Goal: Navigation & Orientation: Understand site structure

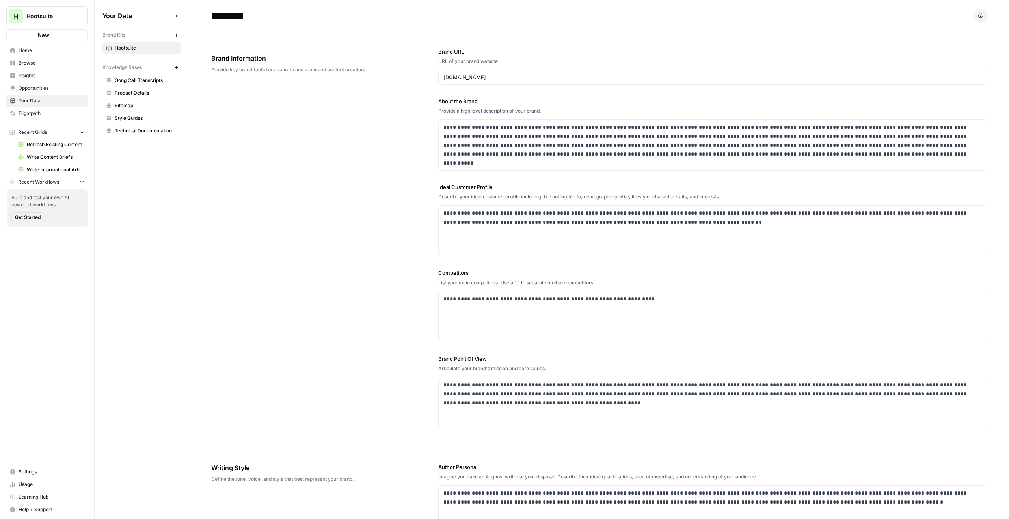
click at [65, 20] on button "H Hootsuite" at bounding box center [47, 16] width 82 height 20
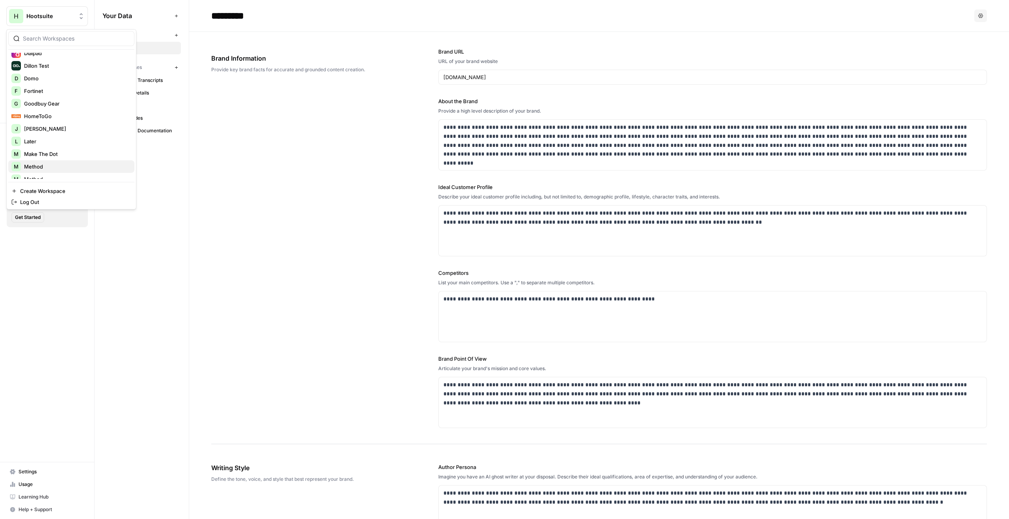
scroll to position [182, 0]
click at [74, 104] on span "Goodbuy Gear" at bounding box center [76, 104] width 104 height 8
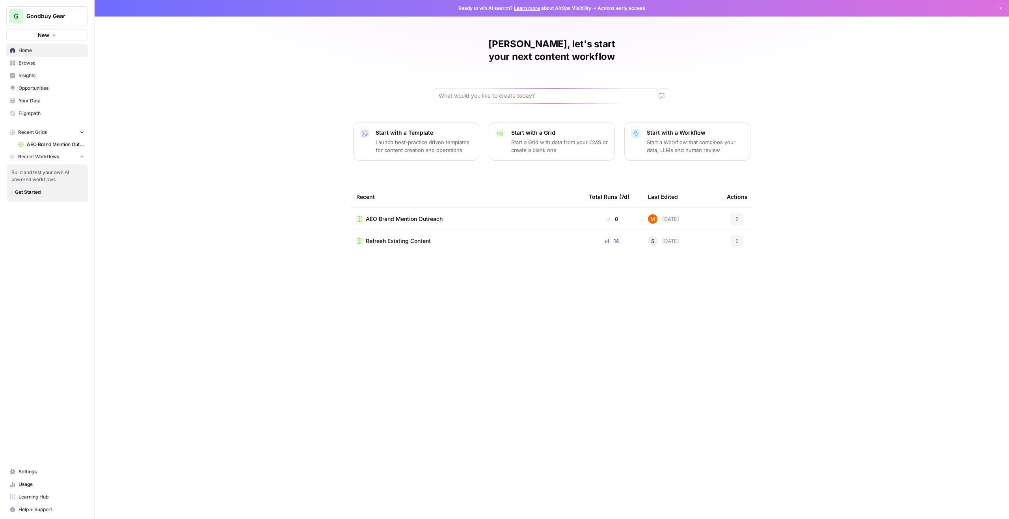
click at [65, 81] on link "Insights" at bounding box center [47, 75] width 82 height 13
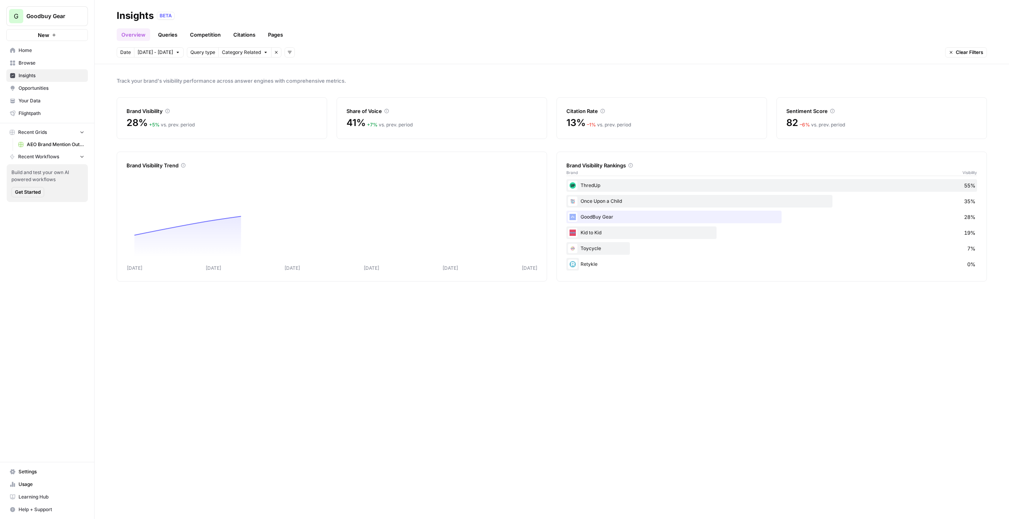
click at [171, 33] on link "Queries" at bounding box center [167, 34] width 29 height 13
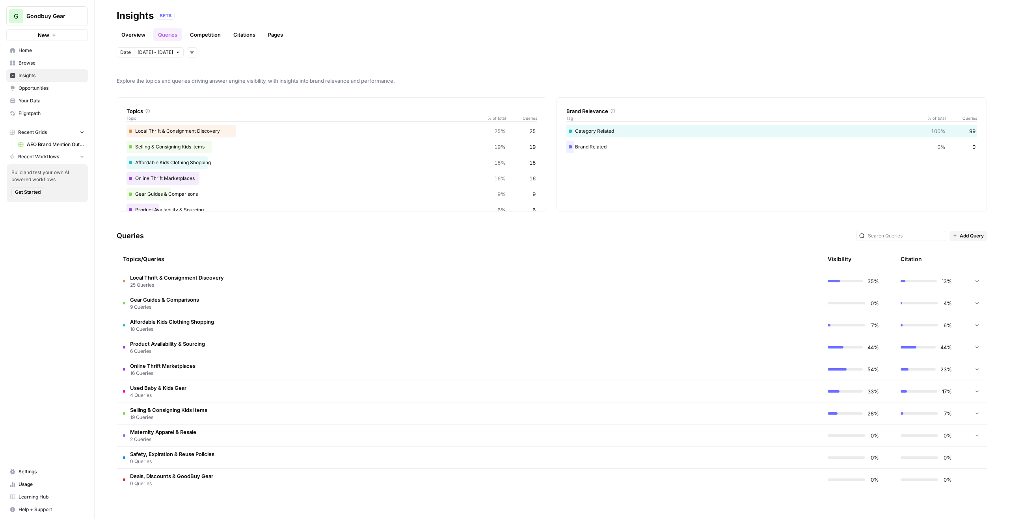
click at [297, 321] on td "Affordable Kids Clothing Shopping 18 Queries" at bounding box center [432, 325] width 630 height 22
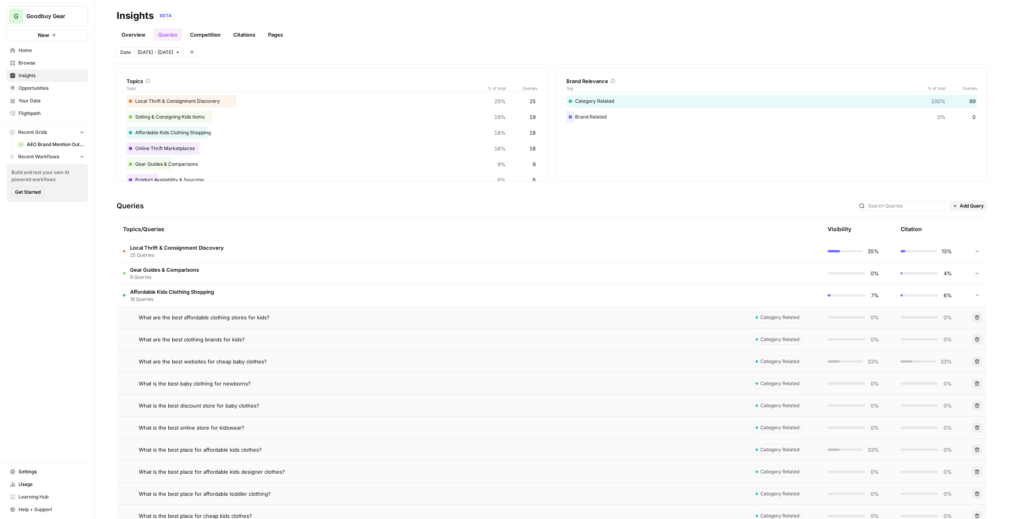
scroll to position [31, 0]
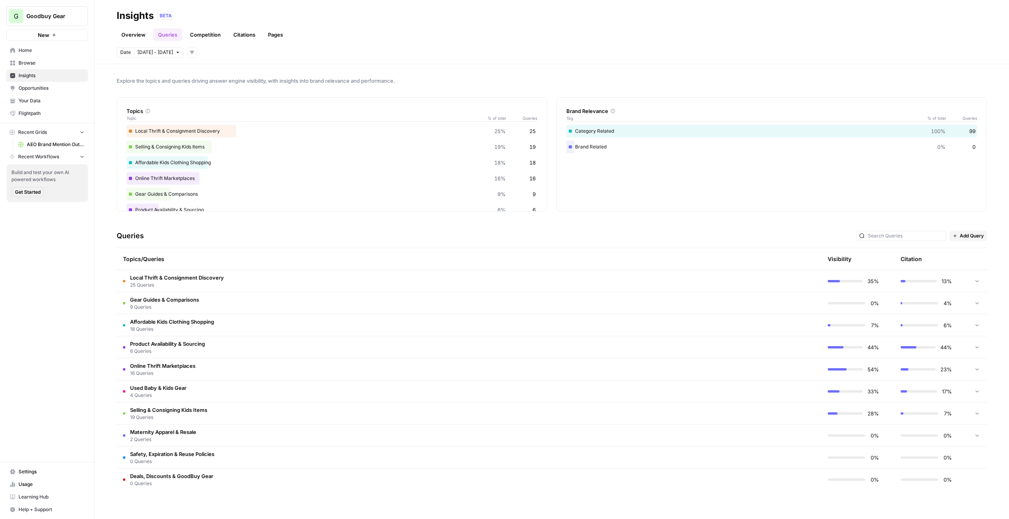
click at [275, 331] on td "Affordable Kids Clothing Shopping 18 Queries" at bounding box center [432, 325] width 630 height 22
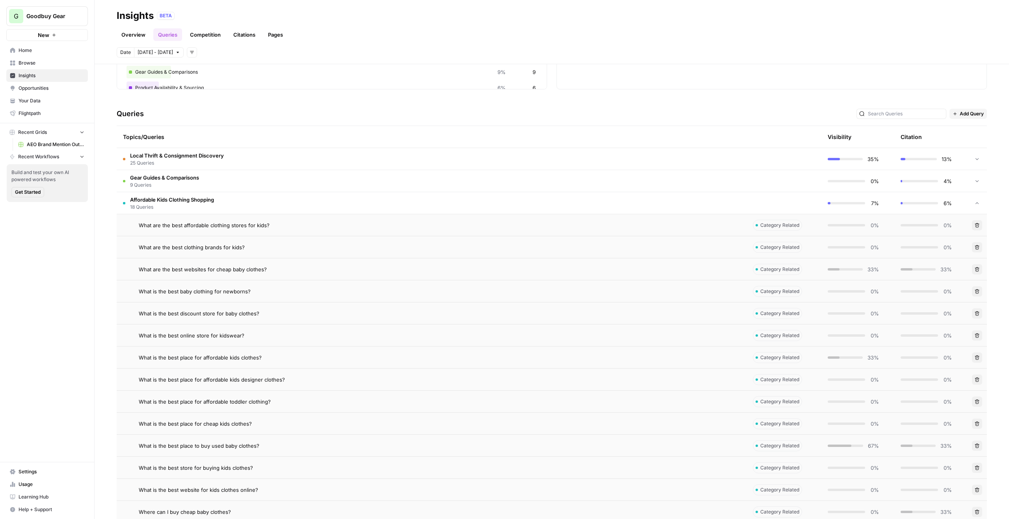
scroll to position [110, 0]
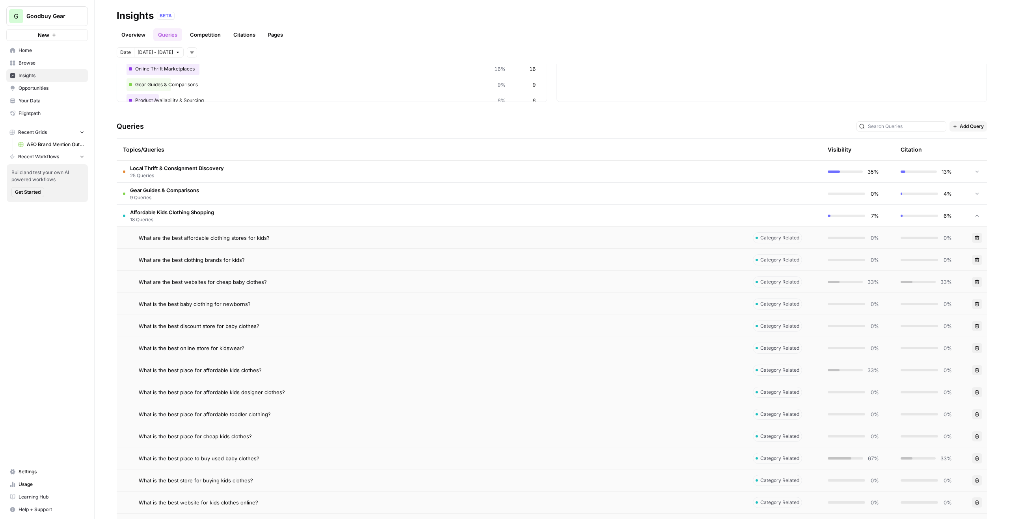
click at [281, 214] on td "Affordable Kids Clothing Shopping 18 Queries" at bounding box center [432, 216] width 630 height 22
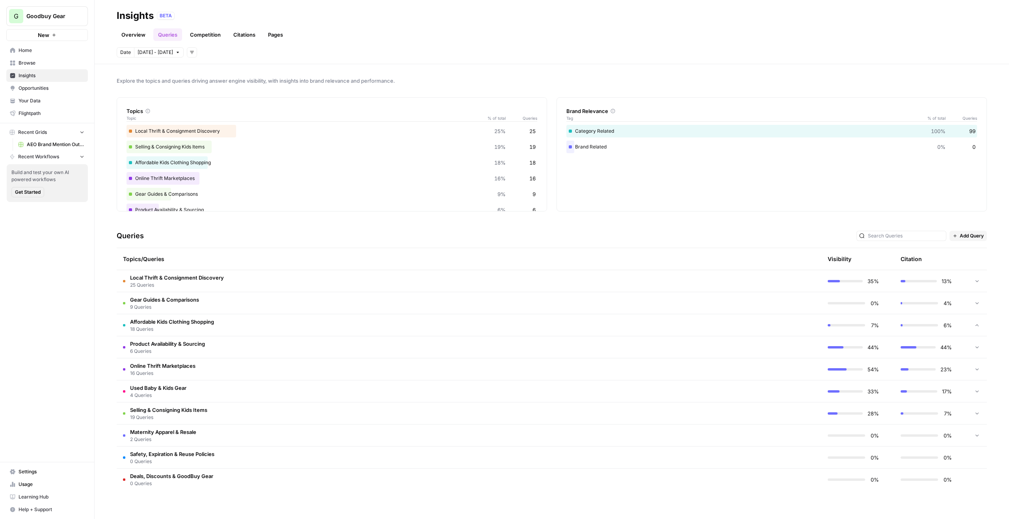
scroll to position [0, 0]
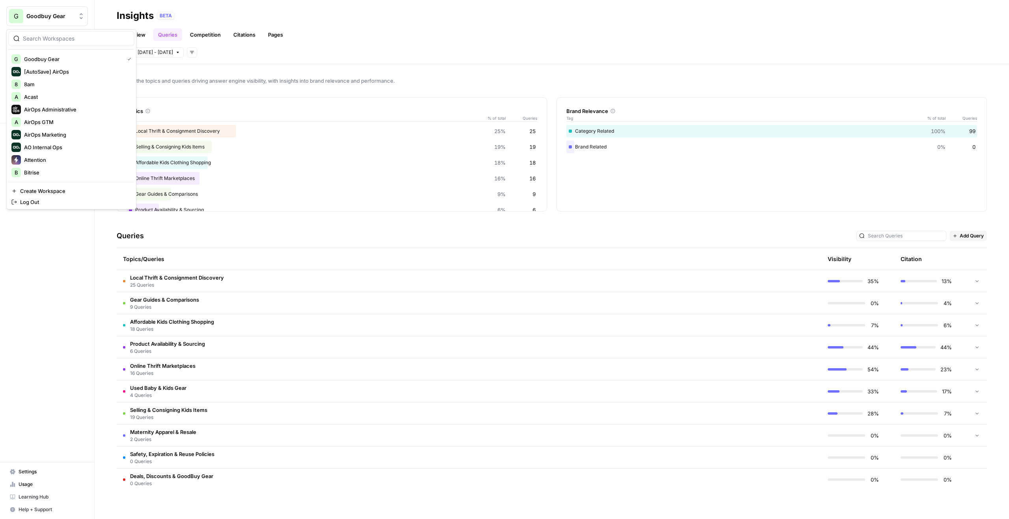
click at [56, 15] on span "Goodbuy Gear" at bounding box center [50, 16] width 48 height 8
click at [223, 450] on td "Safety, Expiration & Reuse Policies 0 Queries" at bounding box center [432, 458] width 630 height 22
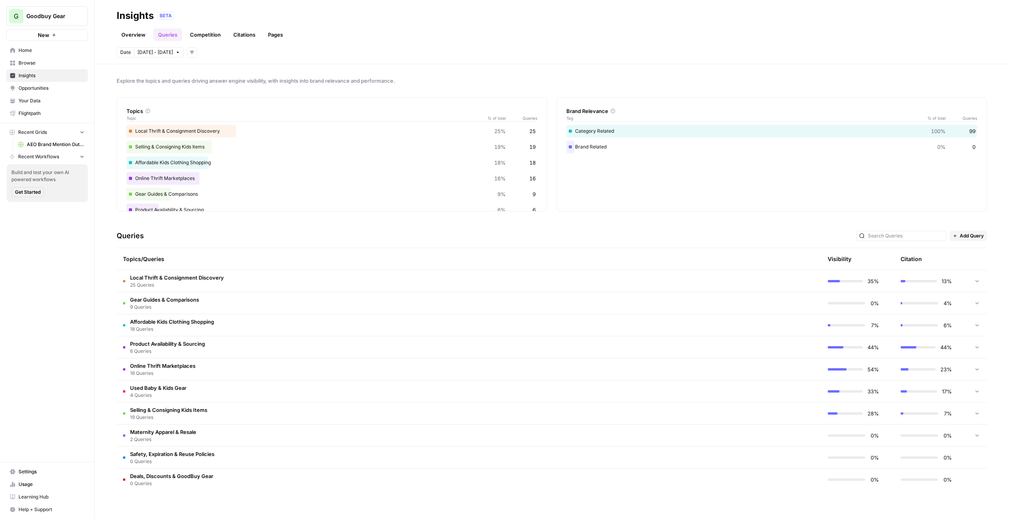
click at [221, 456] on td "Safety, Expiration & Reuse Policies 0 Queries" at bounding box center [432, 458] width 630 height 22
click at [199, 328] on span "18 Queries" at bounding box center [172, 329] width 84 height 7
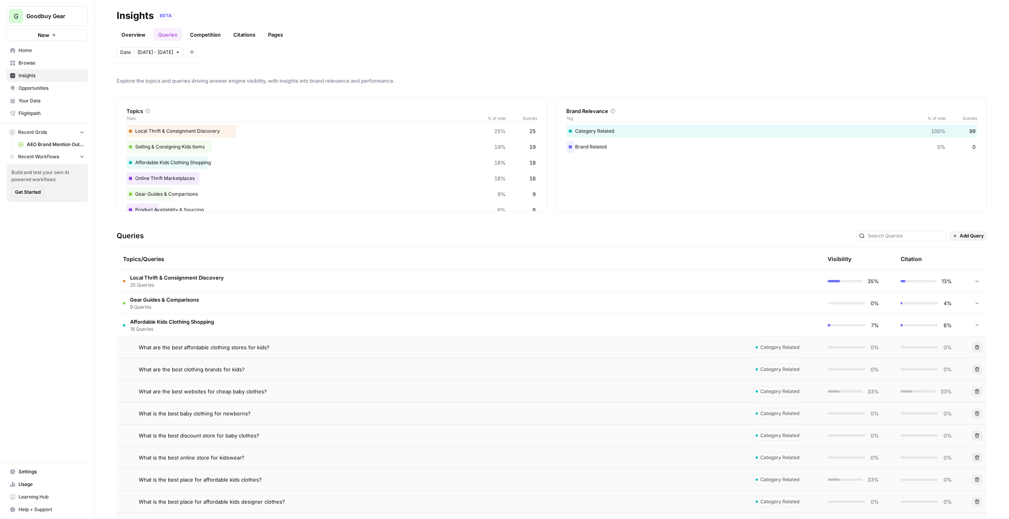
click at [199, 327] on span "18 Queries" at bounding box center [172, 329] width 84 height 7
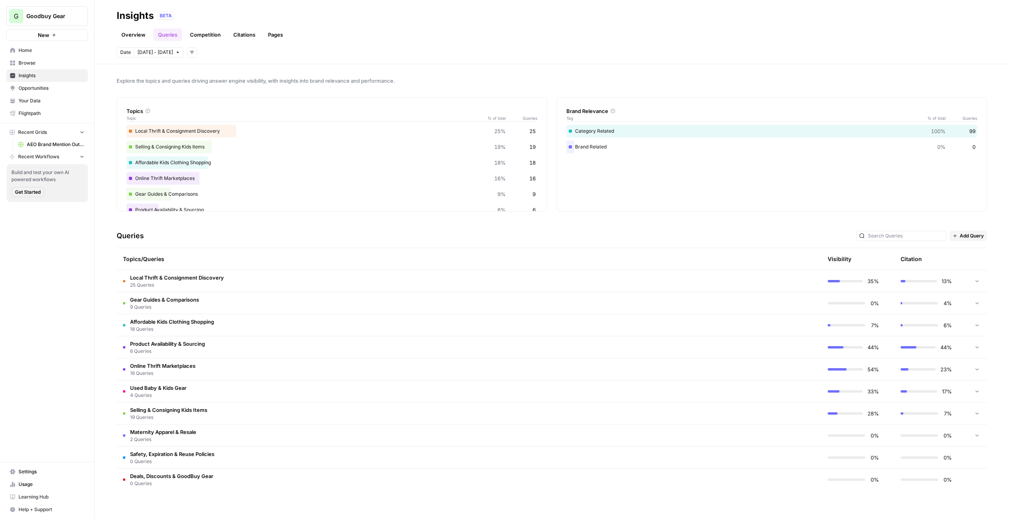
click at [54, 17] on span "Goodbuy Gear" at bounding box center [50, 16] width 48 height 8
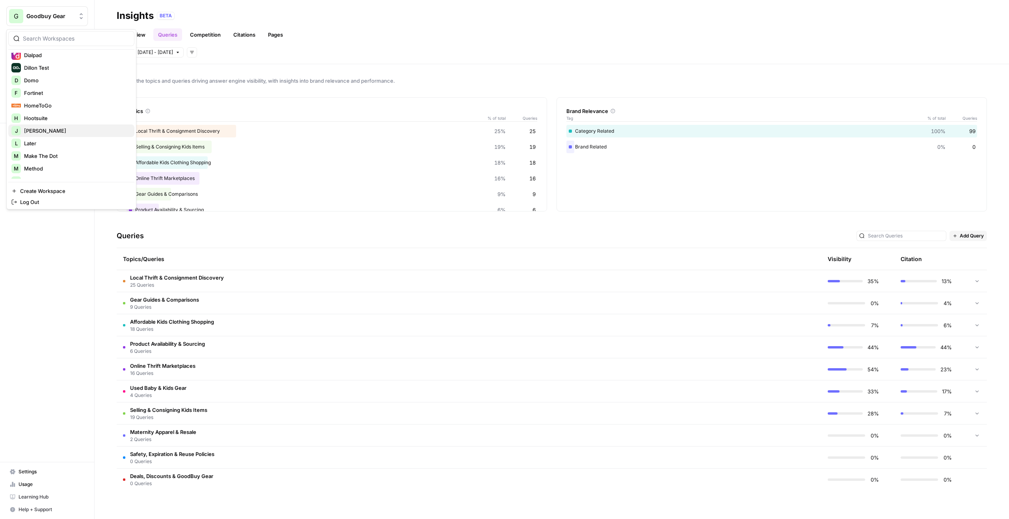
scroll to position [203, 0]
click at [62, 95] on span "Hootsuite" at bounding box center [76, 95] width 104 height 8
